Goal: Find specific page/section

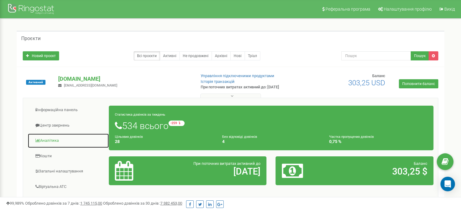
click at [51, 139] on link "Аналiтика" at bounding box center [69, 140] width 82 height 15
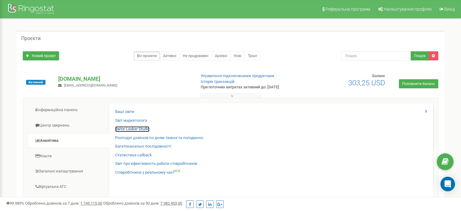
click at [126, 129] on link "Звіти Looker Studio" at bounding box center [132, 129] width 34 height 6
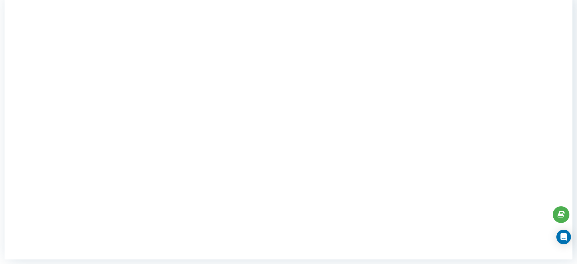
click at [576, 106] on html "smile-energy-grou... Проекти [DOMAIN_NAME] Дашборд Центр звернень Аналiтика Ваш…" at bounding box center [288, 69] width 577 height 264
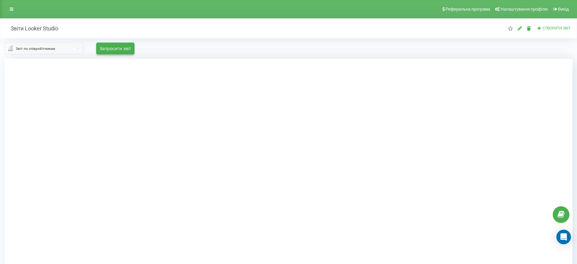
click at [486, 103] on div at bounding box center [288, 191] width 567 height 264
click at [489, 103] on div at bounding box center [288, 191] width 567 height 264
click at [449, 95] on div at bounding box center [288, 191] width 567 height 264
